Goal: Information Seeking & Learning: Learn about a topic

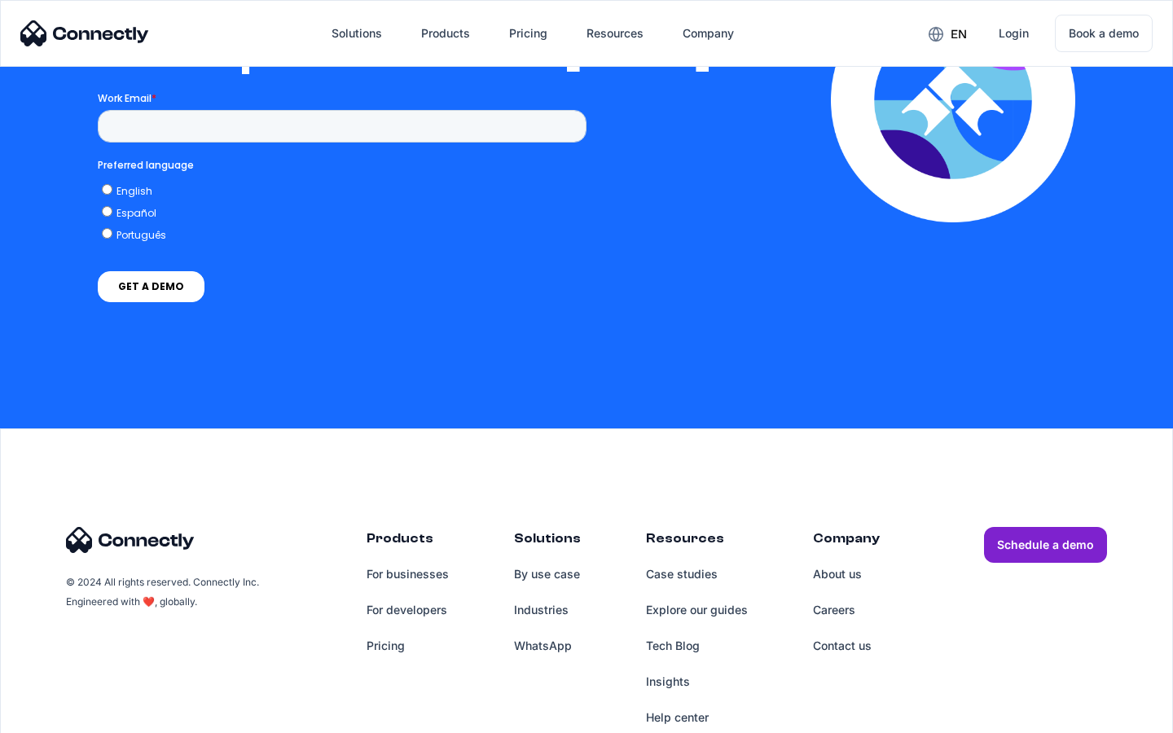
scroll to position [3577, 0]
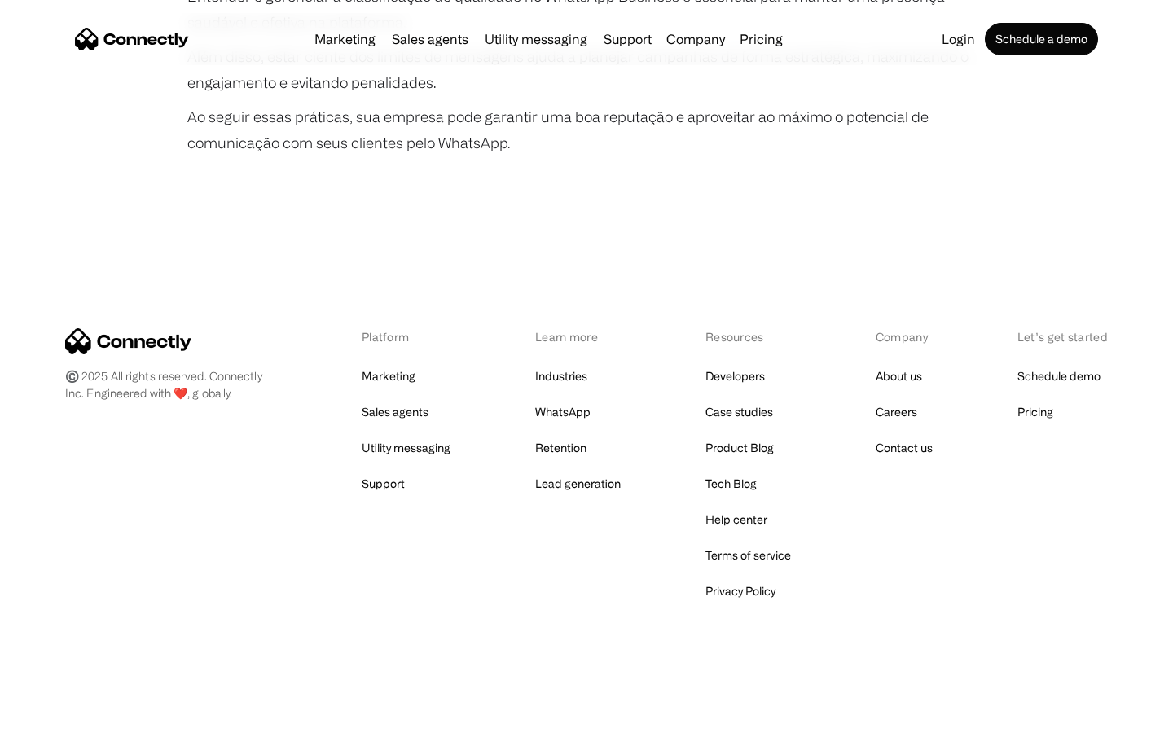
scroll to position [3051, 0]
